Goal: Navigation & Orientation: Go to known website

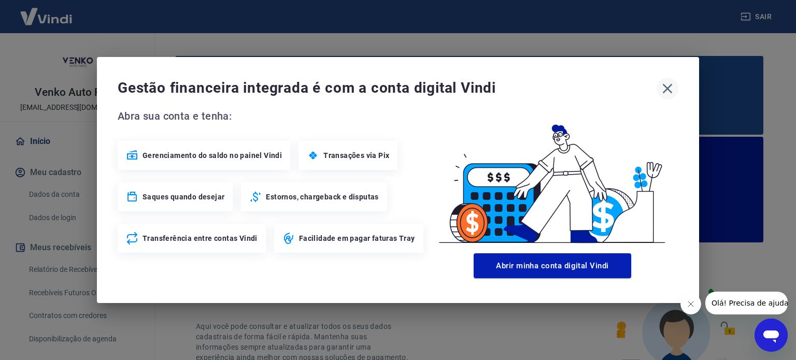
click at [663, 88] on icon "button" at bounding box center [667, 88] width 17 height 17
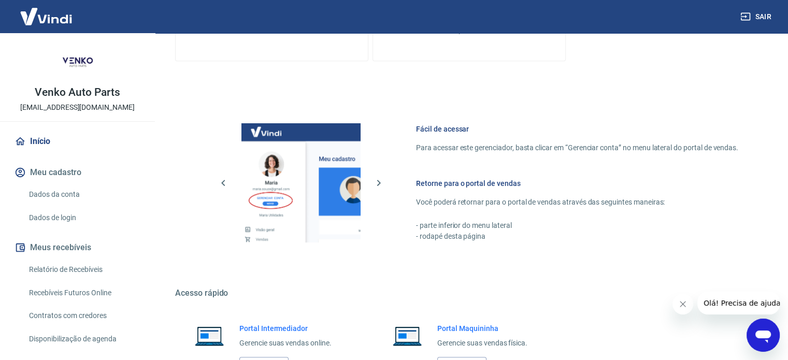
scroll to position [646, 0]
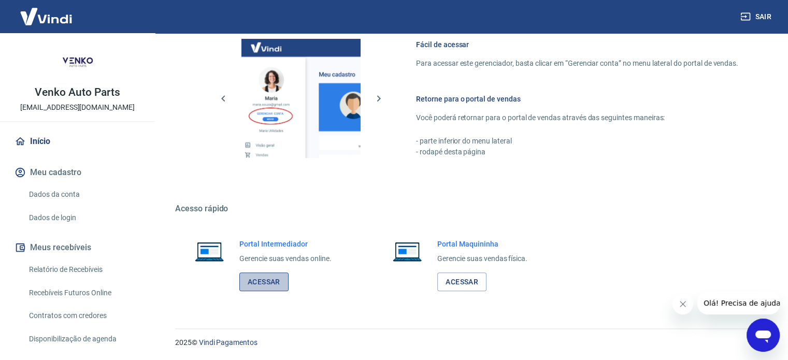
click at [269, 283] on link "Acessar" at bounding box center [263, 281] width 49 height 19
